Goal: Task Accomplishment & Management: Manage account settings

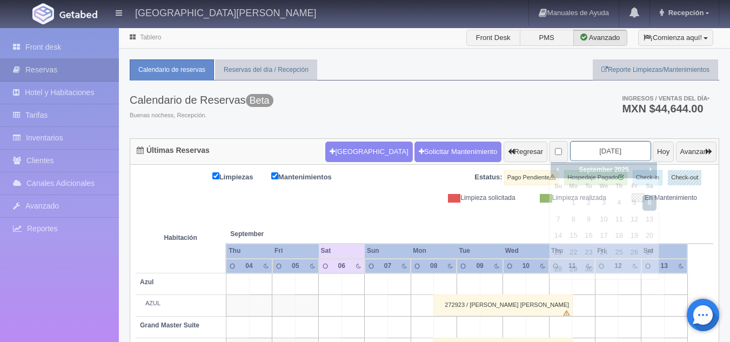
click at [596, 146] on input "2025-09-06" at bounding box center [610, 151] width 81 height 20
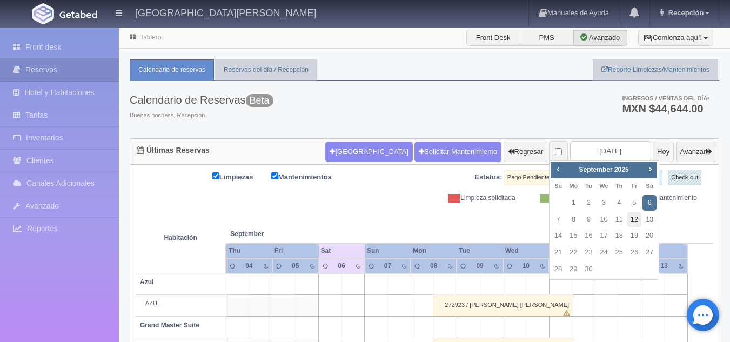
click at [634, 224] on link "12" at bounding box center [635, 220] width 14 height 16
type input "[DATE]"
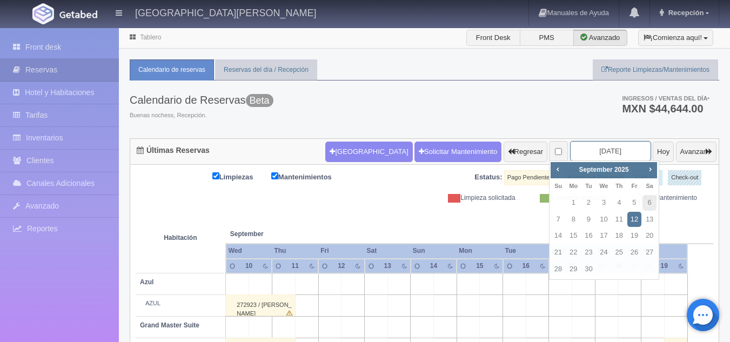
click at [594, 153] on input "[DATE]" at bounding box center [610, 151] width 81 height 20
click at [639, 218] on link "12" at bounding box center [635, 220] width 14 height 16
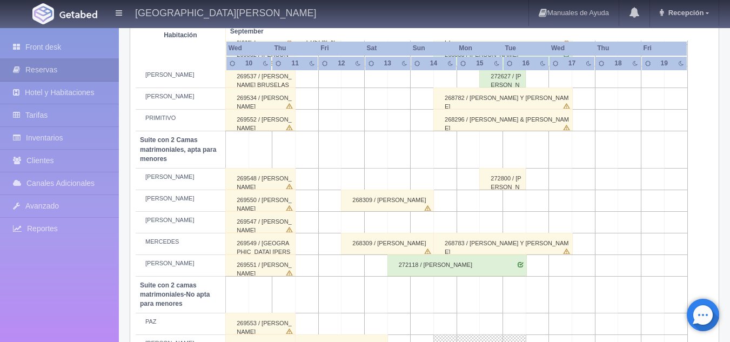
scroll to position [689, 0]
